Goal: Transaction & Acquisition: Purchase product/service

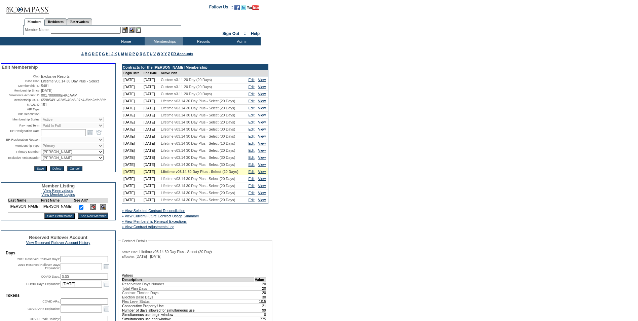
drag, startPoint x: 62, startPoint y: 107, endPoint x: 39, endPoint y: 106, distance: 23.6
click at [39, 102] on tr "Membership GUID: 659b5491-62d5-40d8-97a4-f8cb2afb36fb" at bounding box center [58, 100] width 113 height 4
copy tr "659b5491-62d5-40d8-97a4-f8cb2afb36fb"
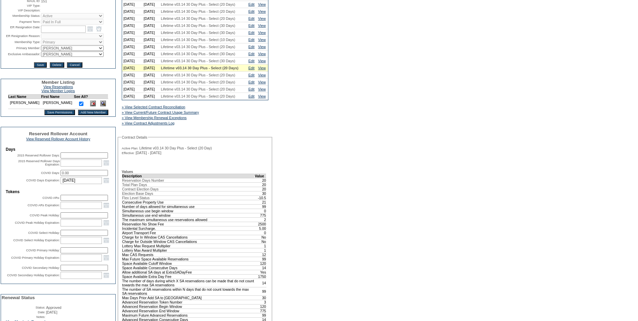
scroll to position [202, 0]
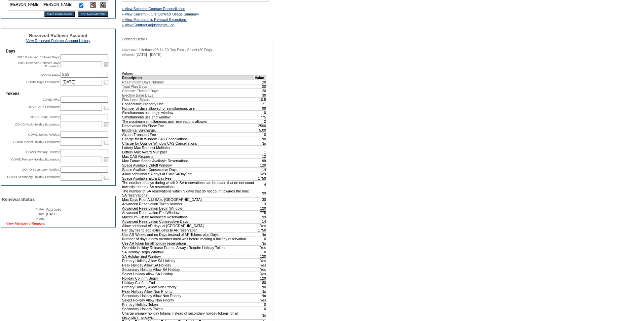
click at [21, 225] on link "View Member's Renewal" at bounding box center [25, 223] width 39 height 4
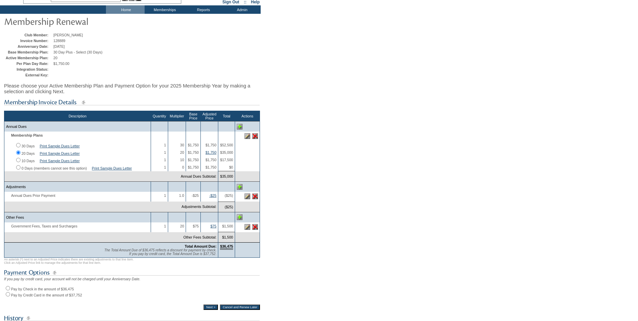
scroll to position [101, 0]
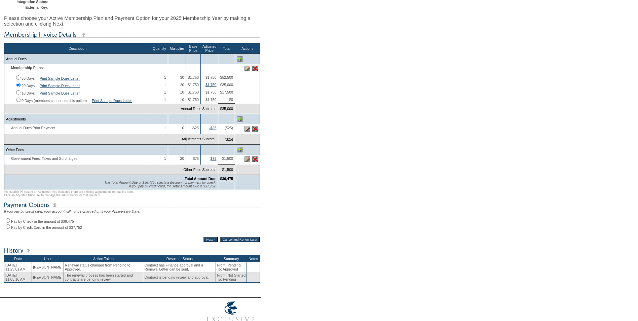
click at [9, 223] on input "Pay by Check in the amount of $36,475" at bounding box center [8, 220] width 4 height 4
radio input "true"
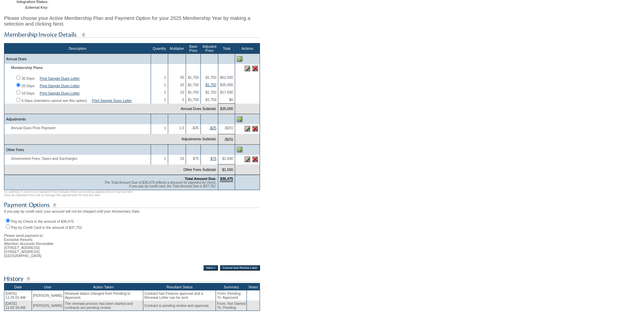
click at [206, 271] on input "Next >" at bounding box center [211, 267] width 14 height 5
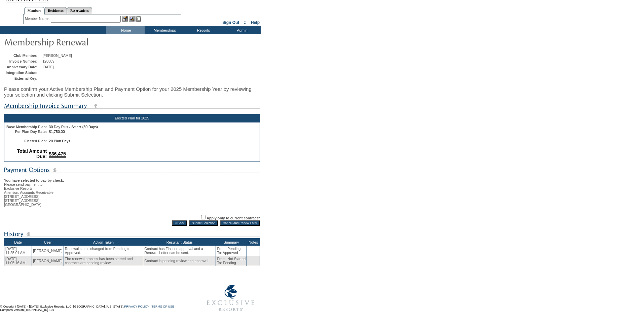
scroll to position [24, 0]
click at [189, 220] on input "Submit Selection" at bounding box center [203, 222] width 29 height 5
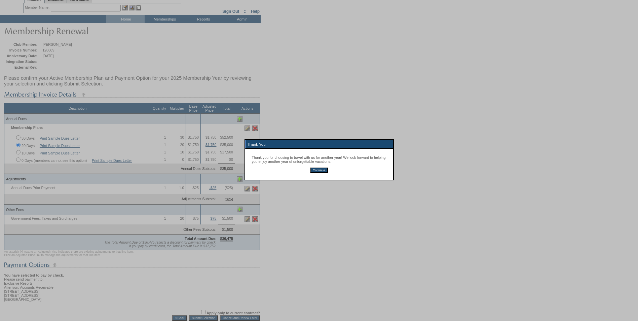
click at [321, 171] on input "Continue" at bounding box center [319, 170] width 18 height 5
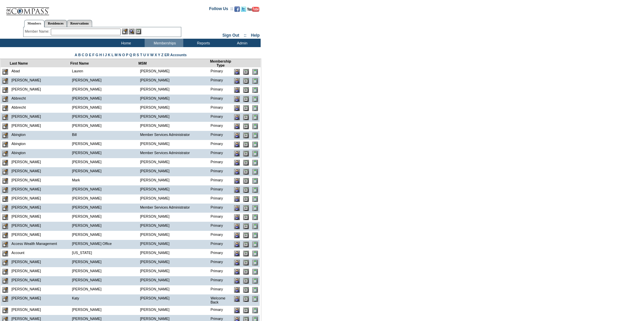
click at [62, 31] on input "text" at bounding box center [86, 32] width 70 height 7
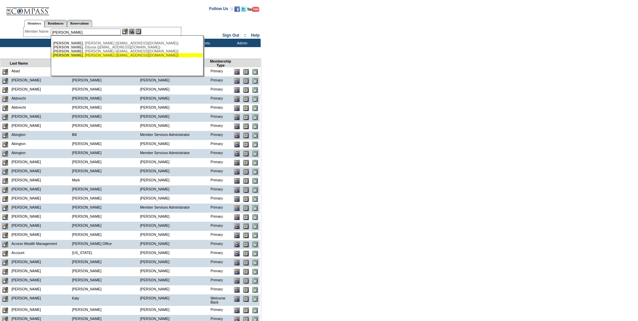
click at [74, 56] on div "[PERSON_NAME] ([EMAIL_ADDRESS][DOMAIN_NAME])" at bounding box center [127, 55] width 148 height 4
type input "[PERSON_NAME] ([EMAIL_ADDRESS][DOMAIN_NAME])"
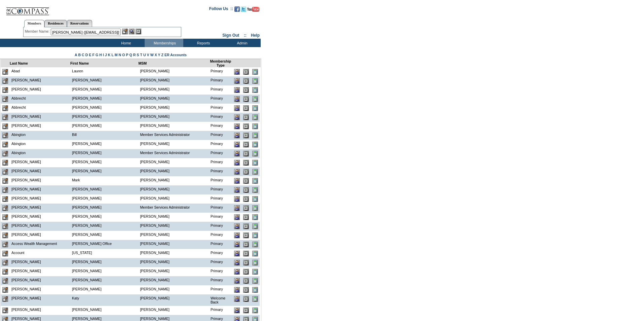
click at [123, 33] on img at bounding box center [125, 32] width 6 height 6
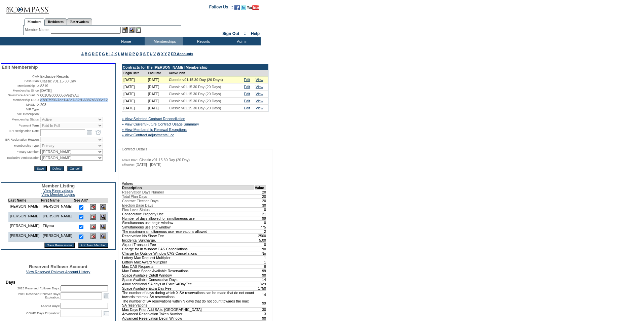
drag, startPoint x: 68, startPoint y: 113, endPoint x: 39, endPoint y: 108, distance: 29.7
click at [40, 102] on td "d7807950-7dd1-43c7-82f1-6387b6396e12" at bounding box center [77, 100] width 74 height 4
copy span "d7807950-7dd1-43c7-82f1-6387b6396e12"
click at [58, 31] on input "text" at bounding box center [86, 30] width 70 height 7
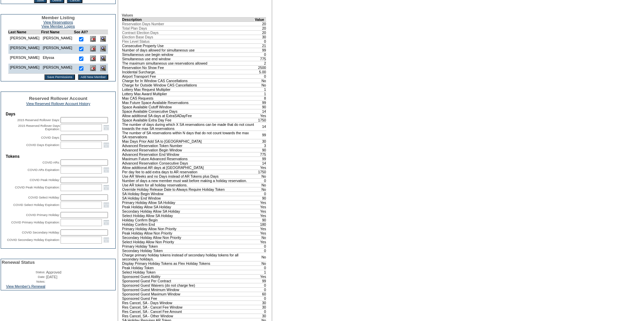
scroll to position [303, 0]
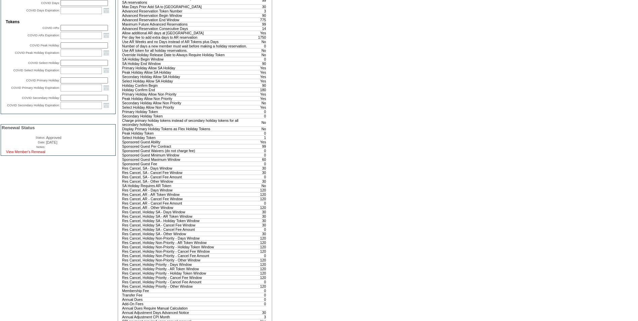
click at [13, 154] on link "View Member's Renewal" at bounding box center [25, 152] width 39 height 4
